Goal: Task Accomplishment & Management: Use online tool/utility

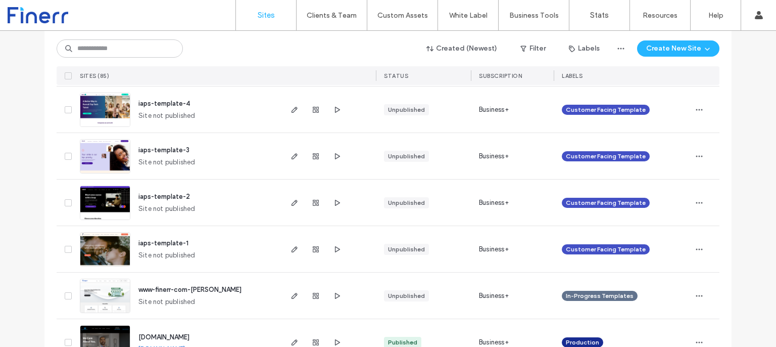
scroll to position [1683, 0]
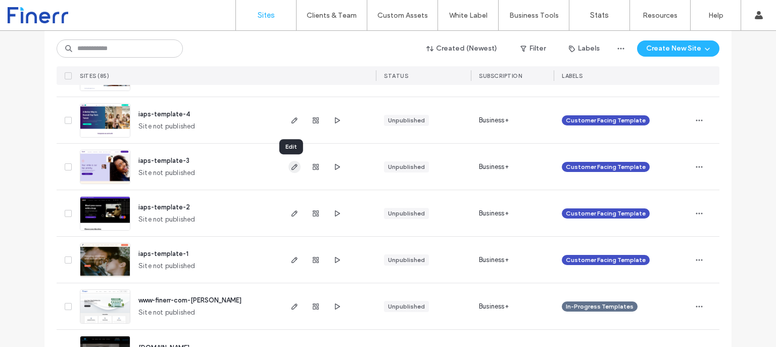
click at [292, 168] on icon "button" at bounding box center [295, 167] width 8 height 8
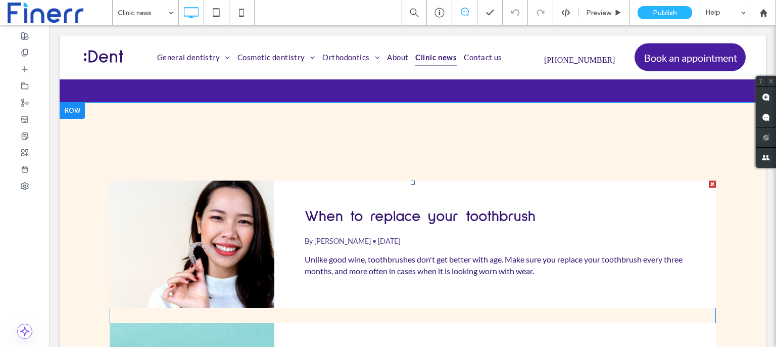
scroll to position [101, 0]
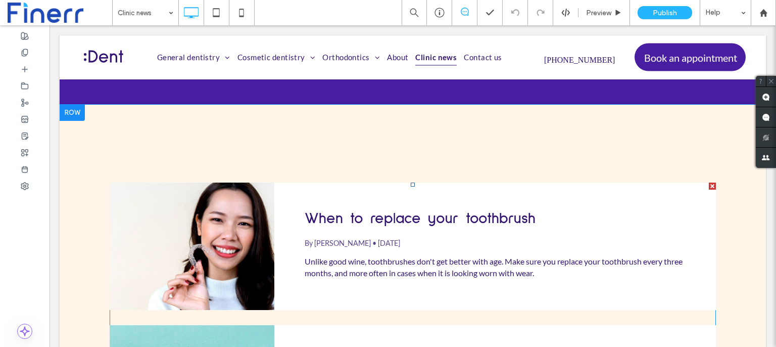
click at [322, 201] on div "When to replace your toothbrush By Finerr Shah • January 31, 2021 Unlike good w…" at bounding box center [495, 245] width 442 height 127
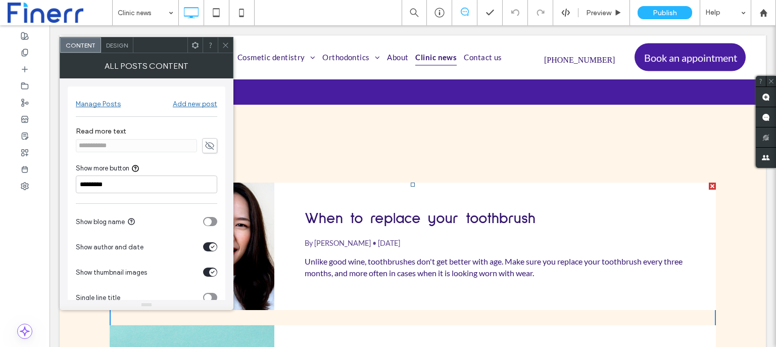
click at [198, 45] on use at bounding box center [195, 44] width 7 height 7
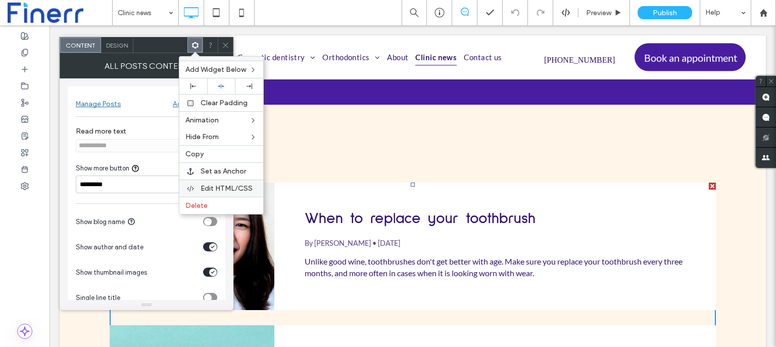
click at [218, 189] on span "Edit HTML/CSS" at bounding box center [227, 188] width 52 height 9
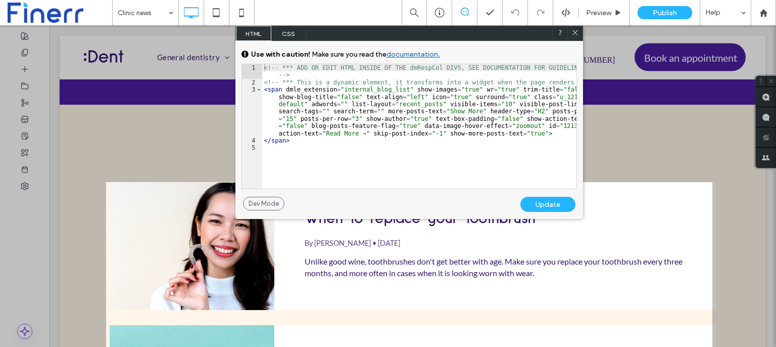
click at [574, 31] on icon at bounding box center [576, 33] width 8 height 8
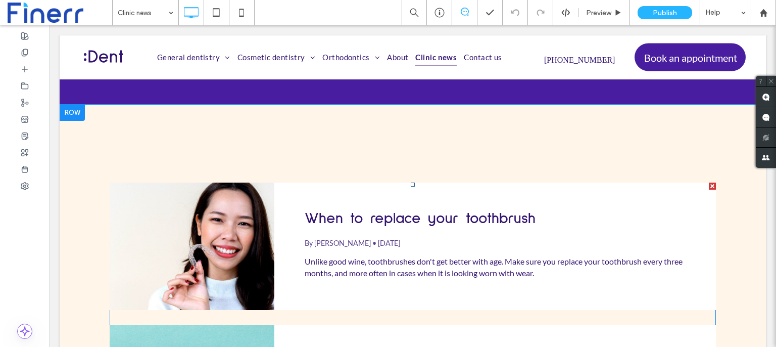
click at [285, 191] on div "When to replace your toothbrush By Finerr Shah • January 31, 2021 Unlike good w…" at bounding box center [495, 245] width 442 height 127
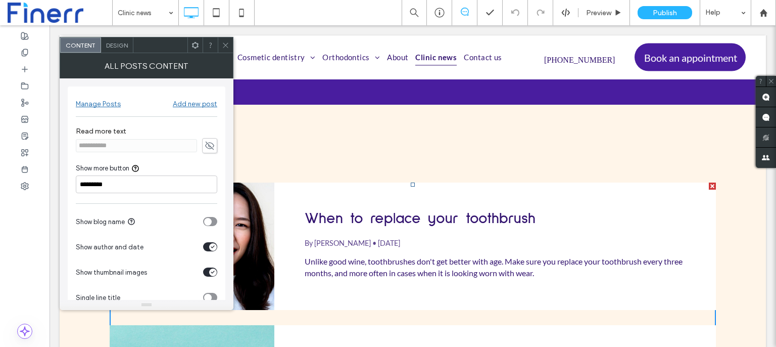
click at [194, 53] on div "All Posts Content" at bounding box center [147, 65] width 174 height 25
click at [196, 51] on span at bounding box center [196, 44] width 8 height 15
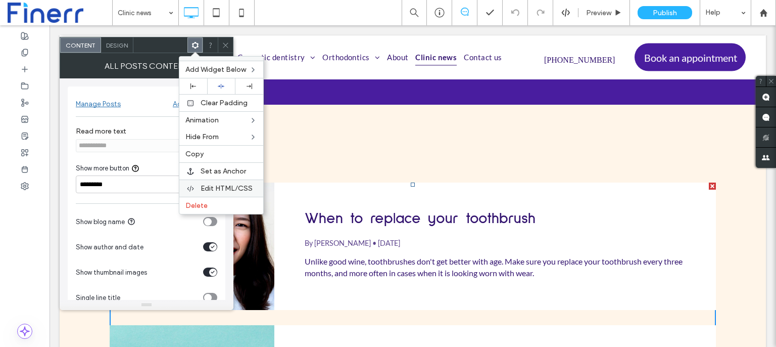
click at [221, 185] on span "Edit HTML/CSS" at bounding box center [227, 188] width 52 height 9
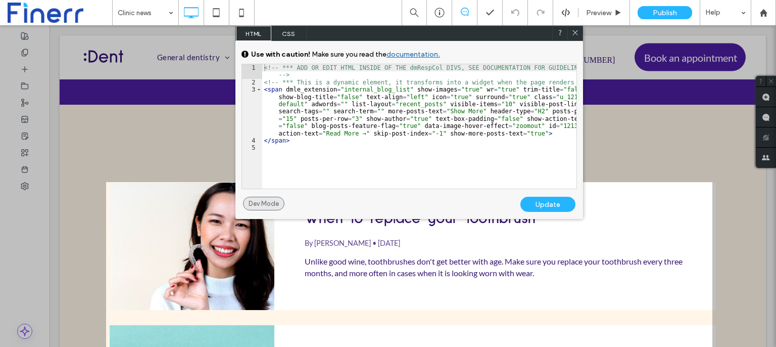
click at [261, 199] on div "Dev Mode" at bounding box center [263, 204] width 41 height 14
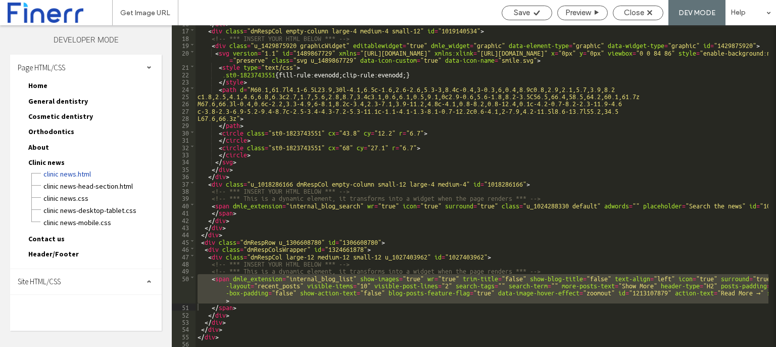
scroll to position [122, 0]
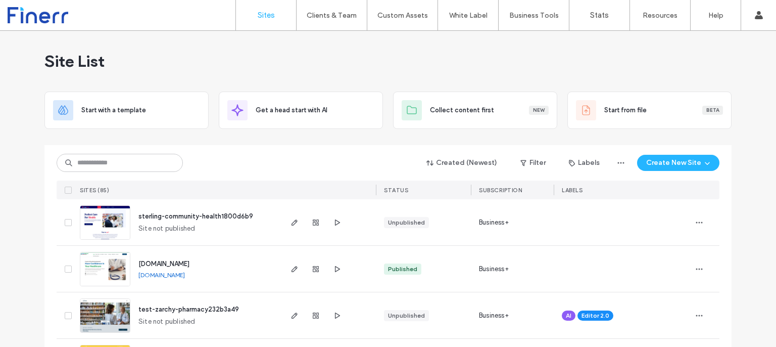
click at [694, 44] on label "Account" at bounding box center [692, 41] width 26 height 8
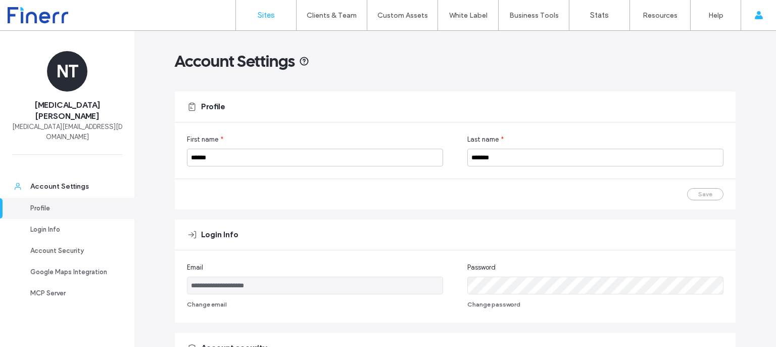
click at [271, 16] on label "Sites" at bounding box center [266, 15] width 17 height 9
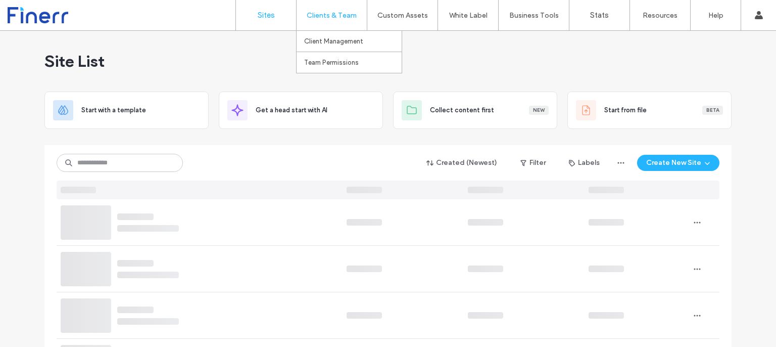
click at [328, 21] on div "Clients & Team" at bounding box center [332, 15] width 70 height 30
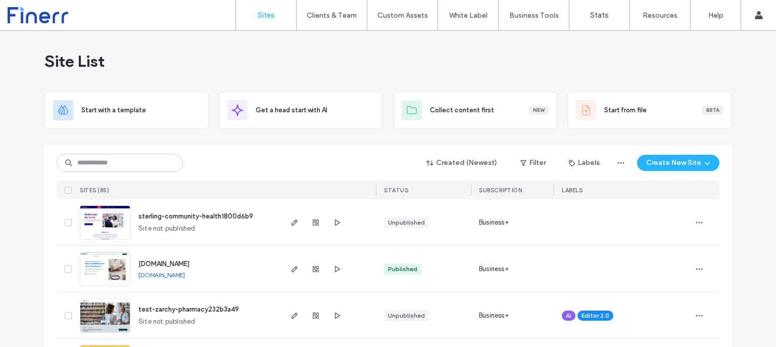
click at [472, 64] on div "Site List" at bounding box center [388, 61] width 688 height 61
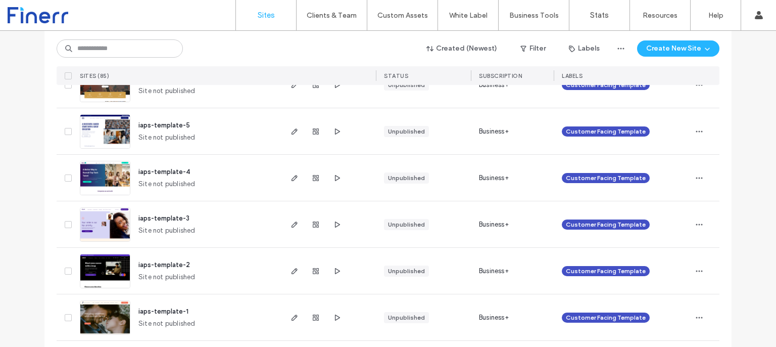
scroll to position [1627, 0]
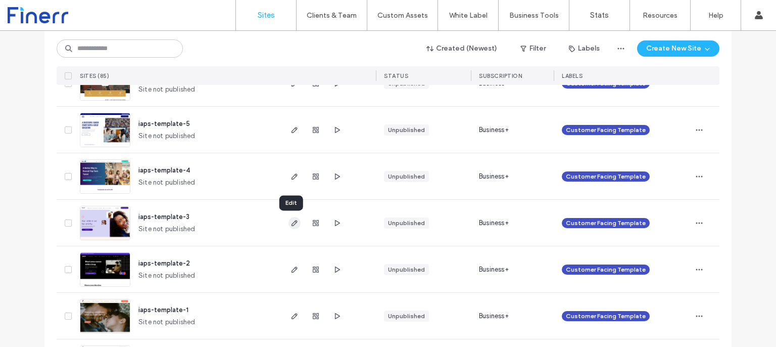
click at [291, 220] on icon "button" at bounding box center [295, 223] width 8 height 8
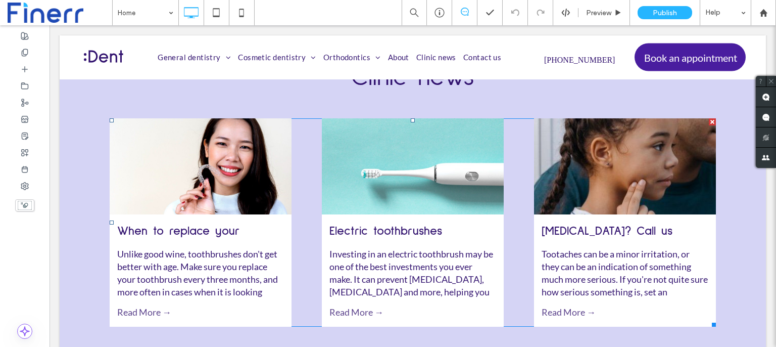
scroll to position [2414, 0]
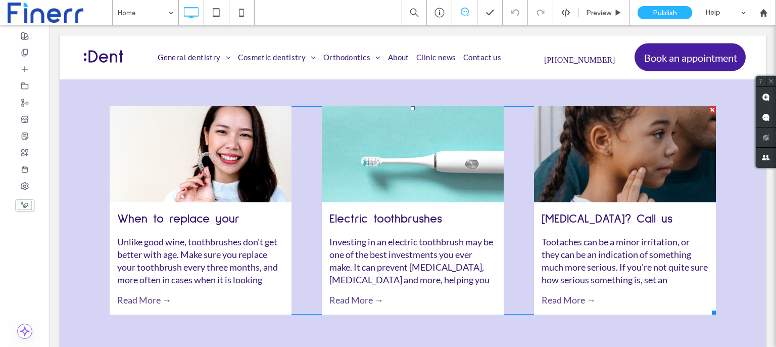
click at [304, 173] on div "When to replace your toothbrush By Finerr Shah • January 31, 2021 Unlike good w…" at bounding box center [413, 210] width 607 height 208
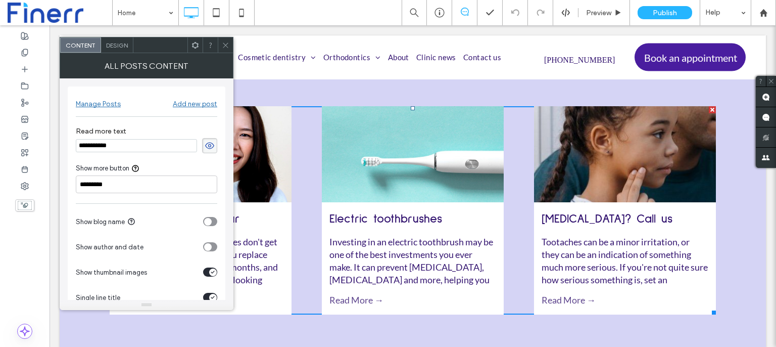
click at [199, 53] on div "All Posts Content" at bounding box center [147, 65] width 174 height 25
click at [195, 49] on span at bounding box center [196, 44] width 8 height 15
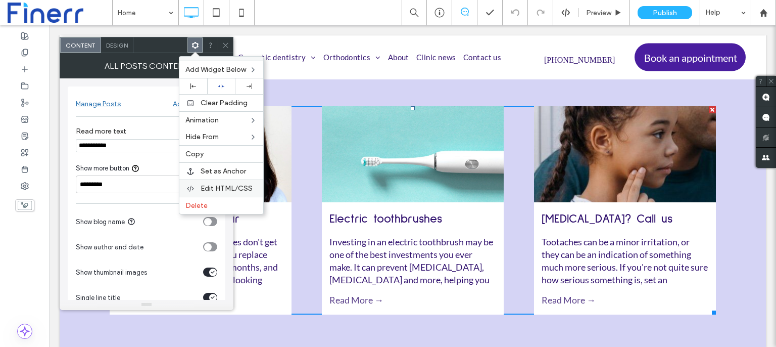
click at [212, 184] on span "Edit HTML/CSS" at bounding box center [227, 188] width 52 height 9
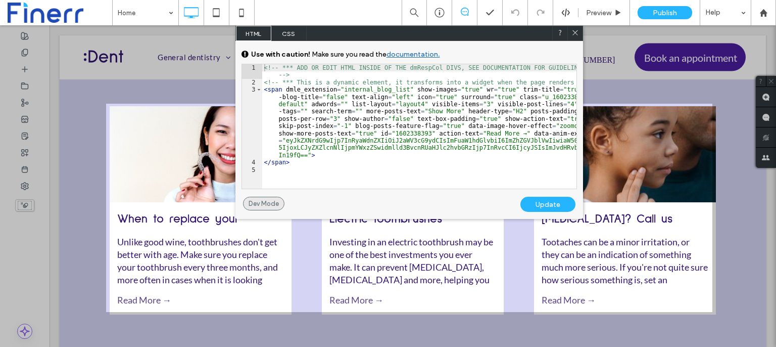
click at [270, 201] on div "Dev Mode" at bounding box center [263, 204] width 41 height 14
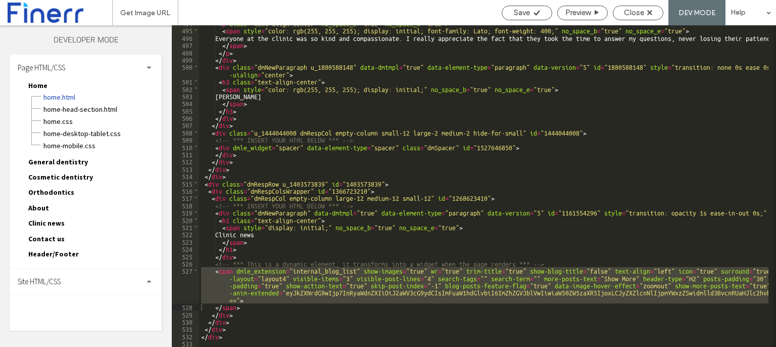
scroll to position [3998, 0]
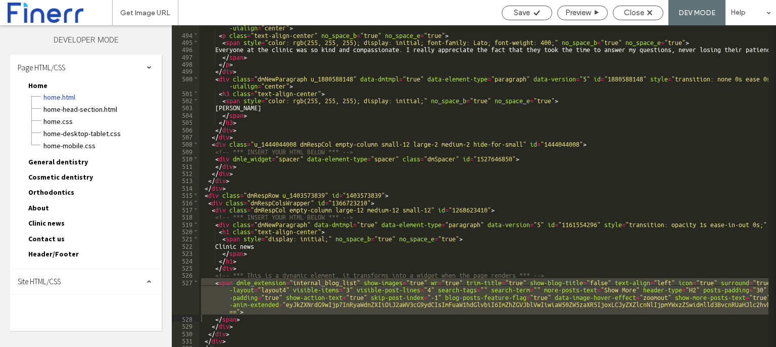
click at [357, 243] on div "< div class = "u_1295812074 dmNewParagraph" data-dmtmpl = "true" data-element-t…" at bounding box center [570, 187] width 742 height 343
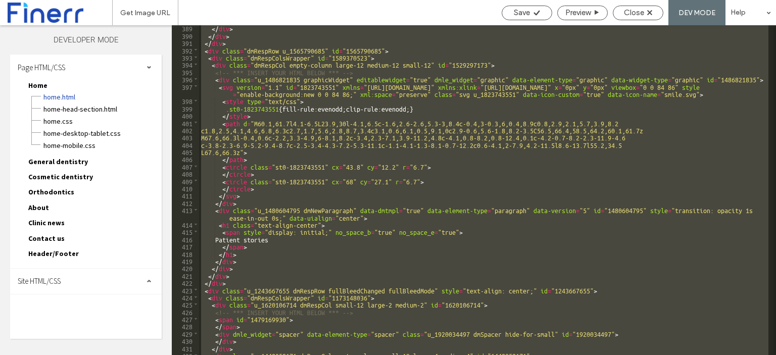
scroll to position [3444, 0]
